Goal: Task Accomplishment & Management: Complete application form

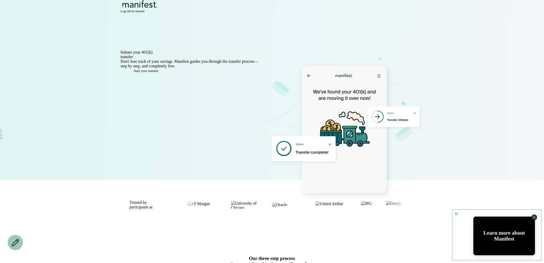
click at [130, 13] on span "Log in" at bounding box center [125, 11] width 9 height 4
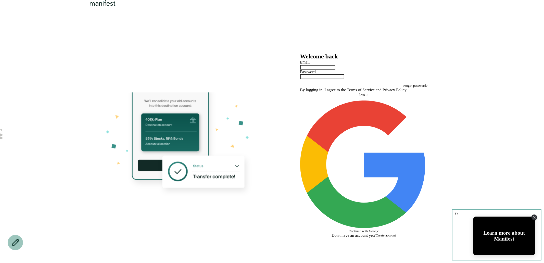
type input "**********"
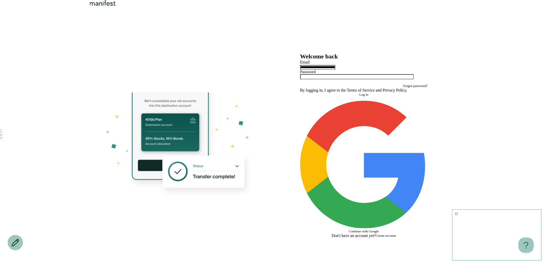
click at [339, 97] on button "Log in" at bounding box center [364, 95] width 128 height 4
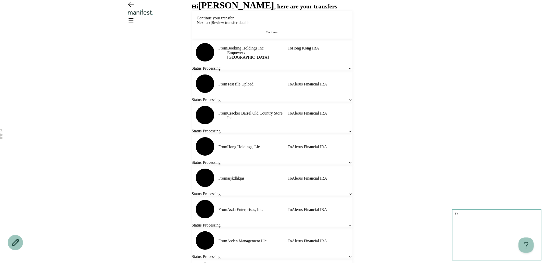
click at [311, 34] on div "Continue your transfer Next up | Review transfer details Continue" at bounding box center [272, 25] width 151 height 18
click at [306, 34] on button "Continue" at bounding box center [272, 32] width 151 height 4
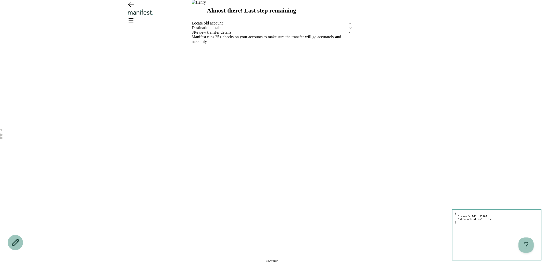
click at [237, 26] on span "Locate old account" at bounding box center [270, 23] width 156 height 5
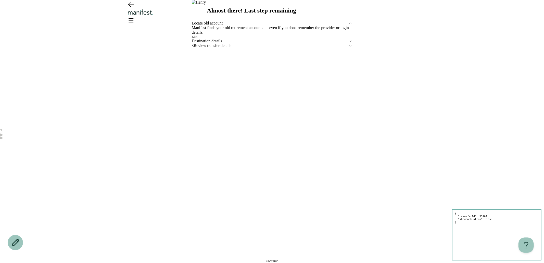
click at [215, 43] on span "Destination details" at bounding box center [270, 41] width 156 height 5
click at [215, 43] on div "Meet [PERSON_NAME], our transfer specialist. He will help you choose the best d…" at bounding box center [272, 36] width 161 height 13
click at [198, 43] on span "Edit" at bounding box center [195, 41] width 6 height 4
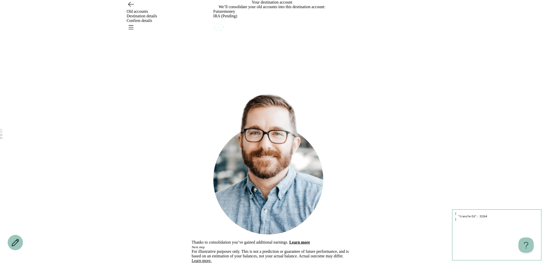
click at [214, 22] on icon "Account options" at bounding box center [214, 22] width 0 height 0
click at [230, 28] on button "Remove" at bounding box center [224, 25] width 11 height 4
click at [203, 137] on button "Remove" at bounding box center [197, 135] width 11 height 4
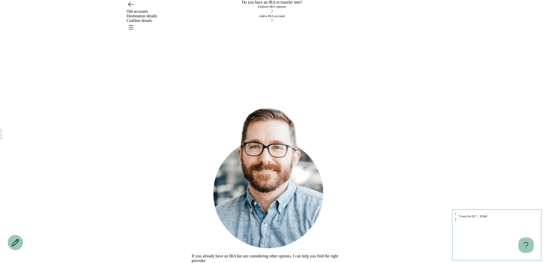
click at [282, 23] on div "Add a IRA account" at bounding box center [272, 18] width 161 height 9
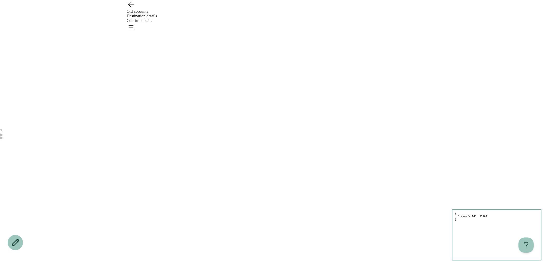
click at [282, 86] on main at bounding box center [272, 131] width 161 height 263
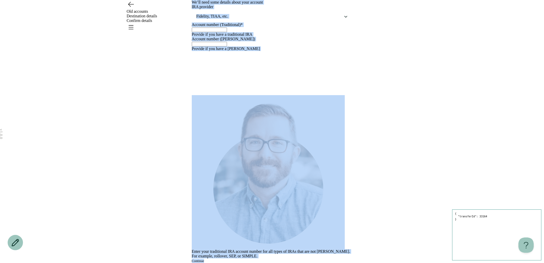
click at [130, 8] on icon "Go back" at bounding box center [131, 4] width 8 height 8
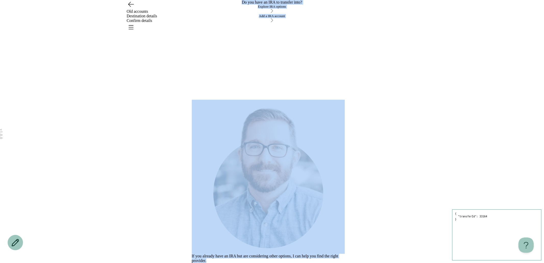
click at [225, 14] on div "Explore IRA options" at bounding box center [272, 9] width 161 height 9
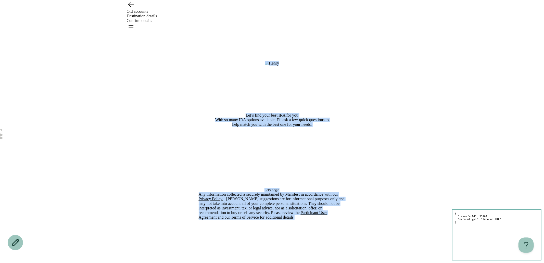
click at [259, 192] on button "Let's begin" at bounding box center [272, 190] width 147 height 4
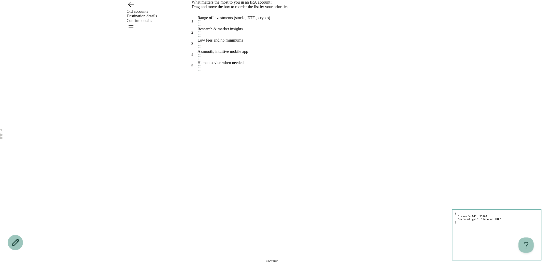
click at [261, 27] on div "Range of investments (stocks, ETFs, crypto)" at bounding box center [234, 21] width 73 height 11
click at [276, 259] on span "Continue" at bounding box center [272, 261] width 13 height 4
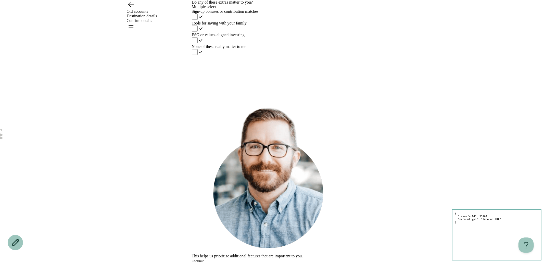
click at [284, 44] on label "ESG or values-aligned investing" at bounding box center [272, 39] width 161 height 12
click at [135, 23] on icon "Open menu" at bounding box center [131, 27] width 8 height 8
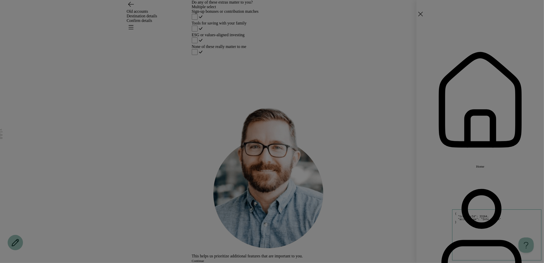
click at [434, 53] on button "Home" at bounding box center [481, 102] width 128 height 133
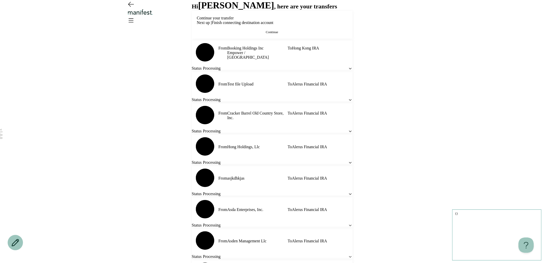
click at [306, 34] on button "Continue" at bounding box center [272, 32] width 151 height 4
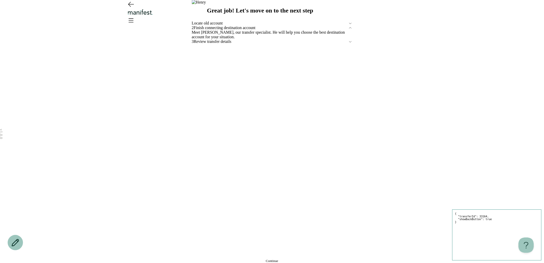
click at [256, 259] on button "Continue" at bounding box center [272, 261] width 161 height 4
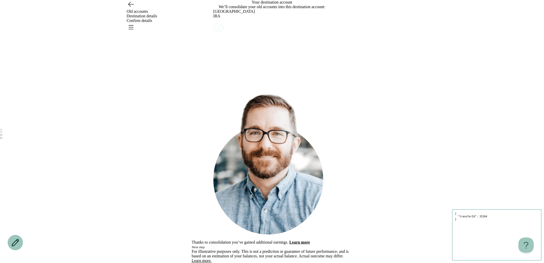
click at [214, 22] on icon "Account options" at bounding box center [214, 22] width 0 height 0
click at [230, 28] on button "Remove" at bounding box center [224, 25] width 11 height 4
click at [203, 137] on button "Remove" at bounding box center [197, 135] width 11 height 4
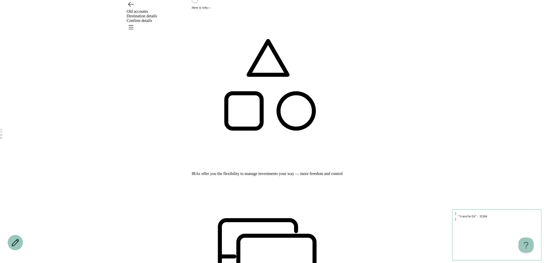
scroll to position [55, 0]
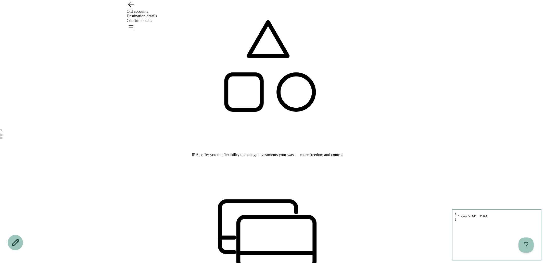
click at [201, 140] on button "Yes" at bounding box center [198, 138] width 5 height 4
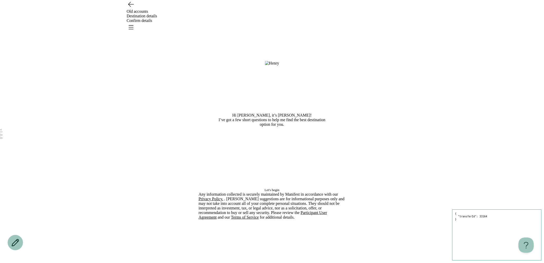
click at [260, 192] on button "Let's begin" at bounding box center [272, 190] width 147 height 4
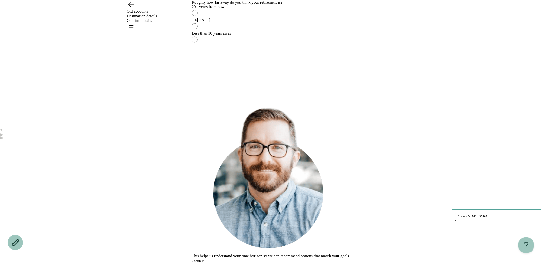
click at [269, 36] on div "Less than 10 years away" at bounding box center [272, 33] width 161 height 5
click at [204, 259] on button "Continue" at bounding box center [198, 261] width 13 height 4
click at [256, 31] on label "No" at bounding box center [272, 24] width 161 height 13
click at [204, 259] on button "Continue" at bounding box center [198, 261] width 13 height 4
click at [259, 18] on label "I want to make the decisions myself" at bounding box center [272, 11] width 161 height 13
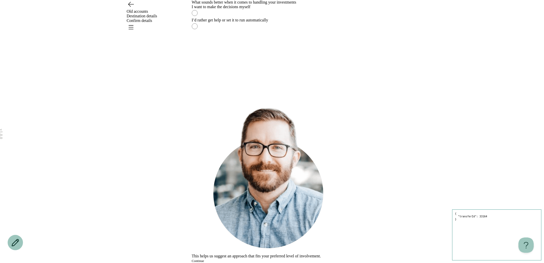
click at [204, 259] on button "Continue" at bounding box center [198, 261] width 13 height 4
click at [252, 22] on div "Not very — I’d rather have guidance" at bounding box center [272, 20] width 161 height 5
click at [253, 257] on main "How comfortable do you feel making investment decisions on your own? Comfortabl…" at bounding box center [272, 131] width 161 height 263
click at [204, 259] on button "Continue" at bounding box center [198, 261] width 13 height 4
click at [246, 22] on label "Yes, having that option matters to me" at bounding box center [272, 15] width 161 height 13
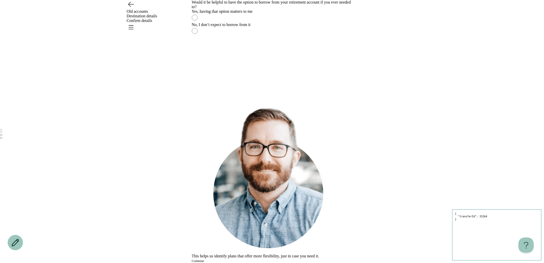
click at [251, 260] on main "Would it be helpful to have the option to borrow from your retirement account i…" at bounding box center [272, 131] width 161 height 263
click at [204, 259] on button "Continue" at bounding box center [198, 261] width 13 height 4
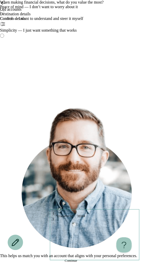
click at [6, 21] on icon "Open menu" at bounding box center [3, 24] width 6 height 6
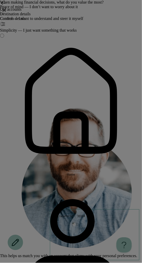
click at [67, 173] on span "Home" at bounding box center [71, 175] width 8 height 4
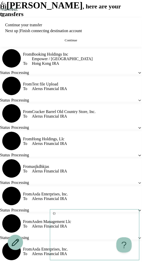
click at [60, 42] on button "Continue" at bounding box center [70, 40] width 131 height 4
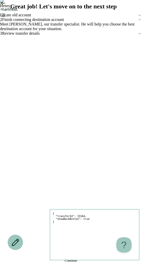
click at [41, 17] on span "Locate old account" at bounding box center [68, 15] width 137 height 5
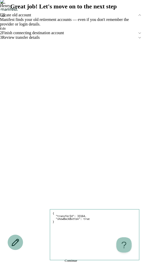
click at [6, 31] on button "Edit" at bounding box center [3, 29] width 6 height 4
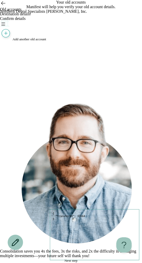
click at [33, 41] on button "Add another old account" at bounding box center [23, 34] width 46 height 13
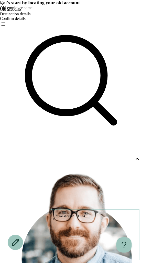
click at [55, 153] on div at bounding box center [71, 159] width 142 height 13
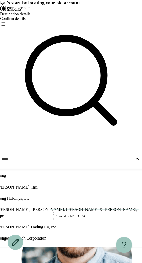
click at [54, 196] on p "Hong Holdings, Llc" at bounding box center [68, 199] width 143 height 6
type input "****"
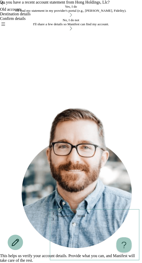
click at [62, 13] on div "I'll find my statement in my provider's portal (e.g., [PERSON_NAME], Fidelity)." at bounding box center [71, 11] width 142 height 4
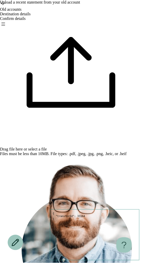
click at [83, 122] on div "Upload a recent statement from your old account Drag file here or select a file…" at bounding box center [71, 162] width 142 height 324
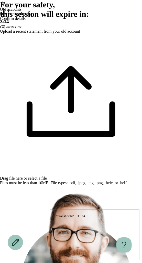
click at [11, 29] on span "Log out" at bounding box center [5, 27] width 11 height 4
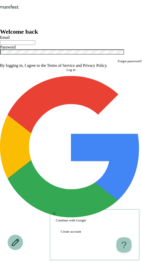
type input "**********"
